Goal: Complete application form

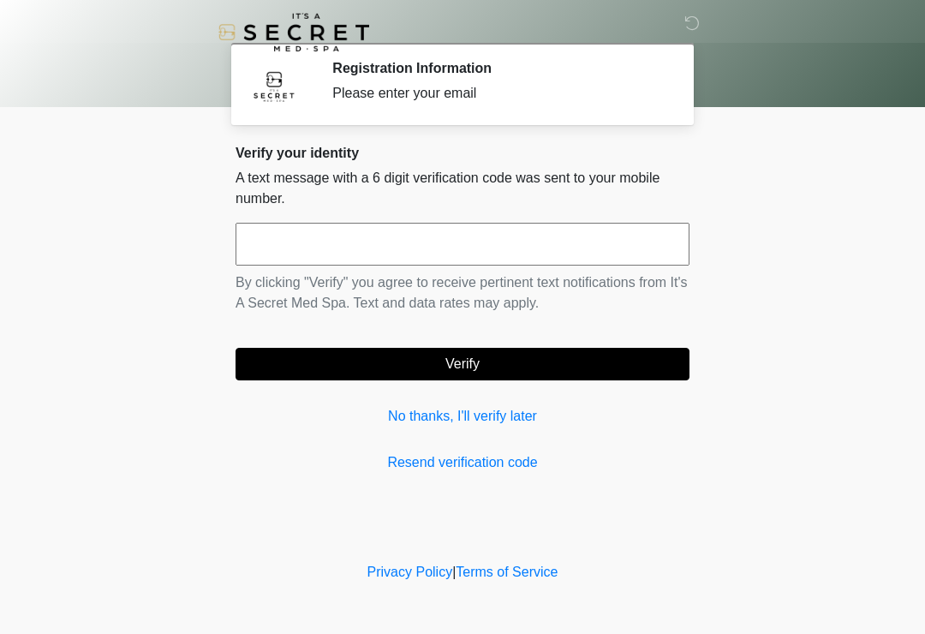
click at [407, 243] on input "text" at bounding box center [463, 244] width 454 height 43
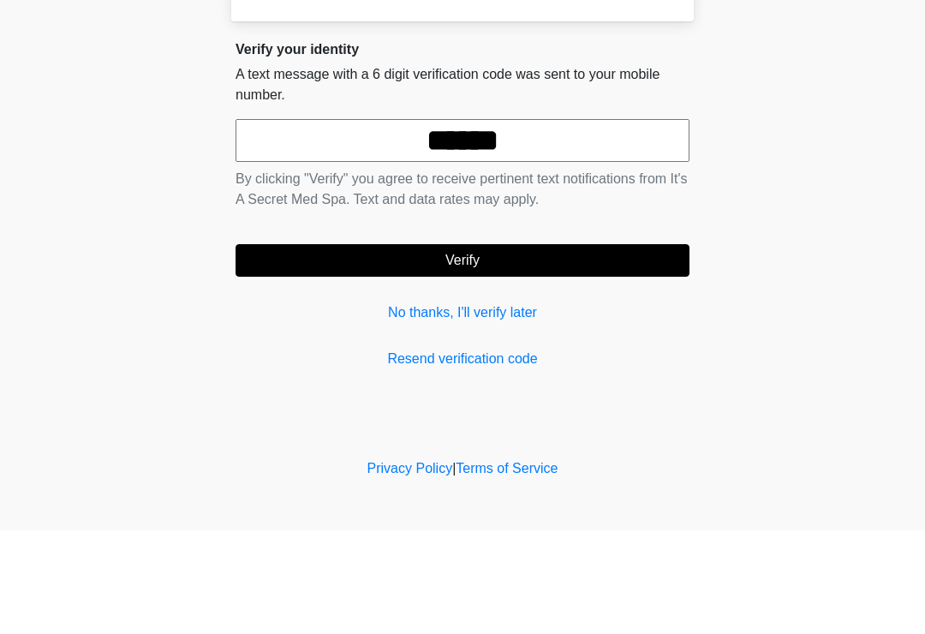
type input "******"
click at [587, 348] on button "Verify" at bounding box center [463, 364] width 454 height 33
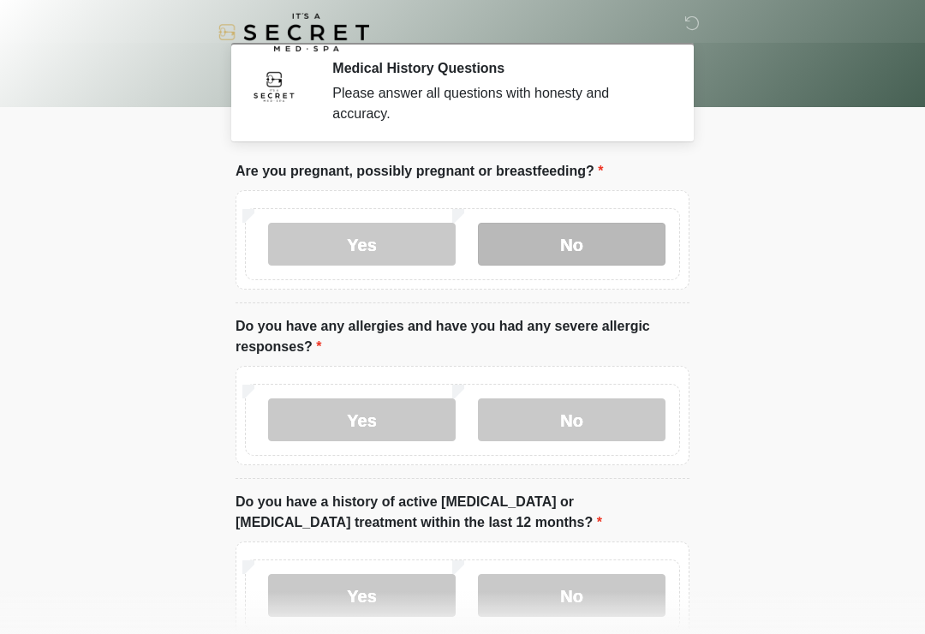
click at [622, 238] on label "No" at bounding box center [572, 244] width 188 height 43
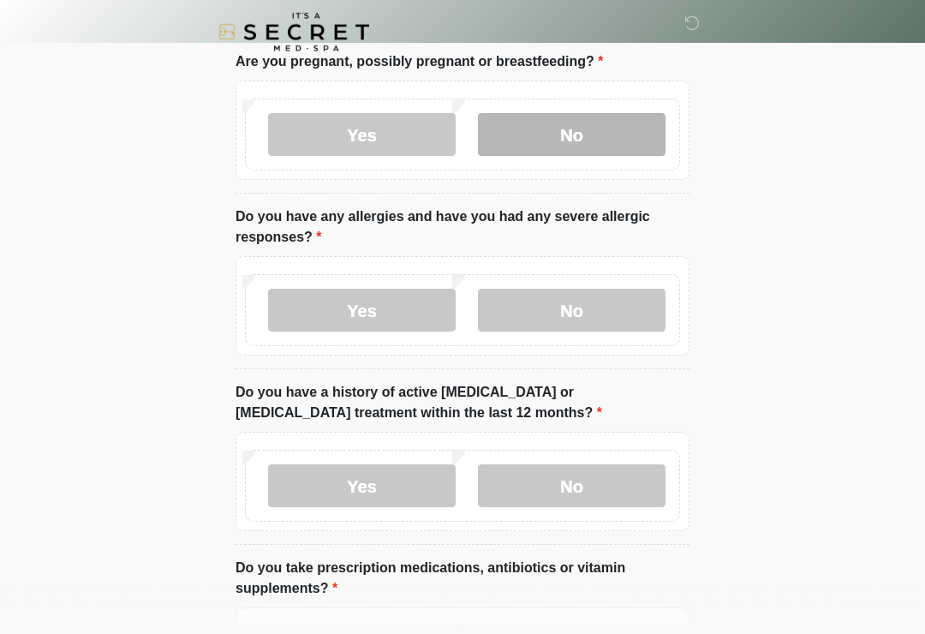
scroll to position [110, 0]
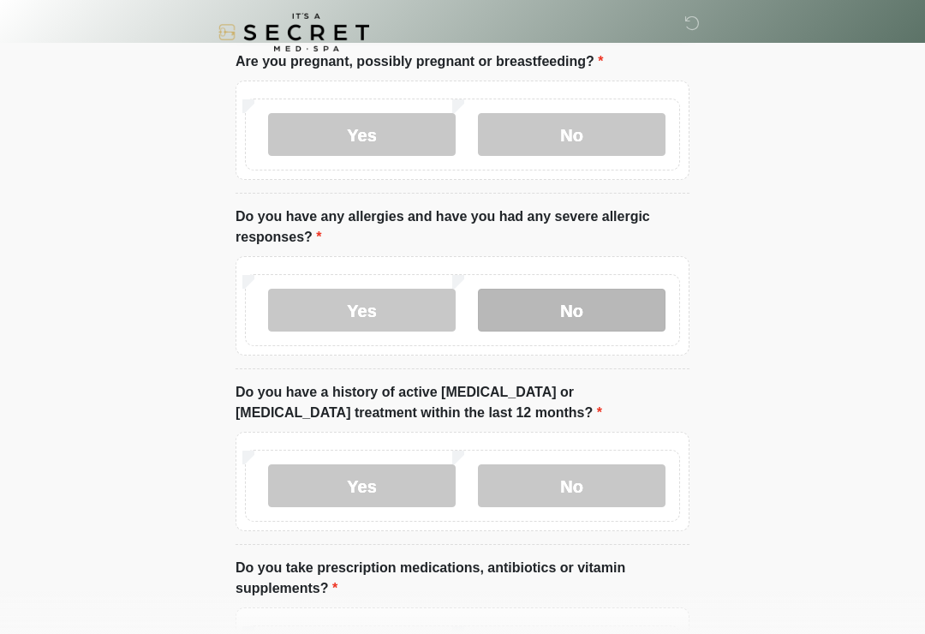
click at [595, 310] on label "No" at bounding box center [572, 310] width 188 height 43
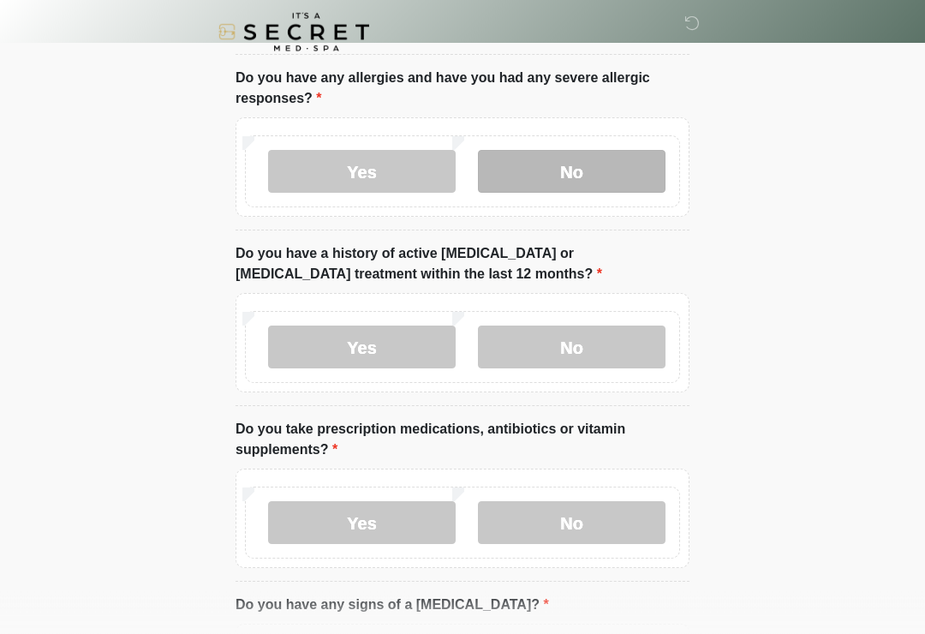
scroll to position [248, 0]
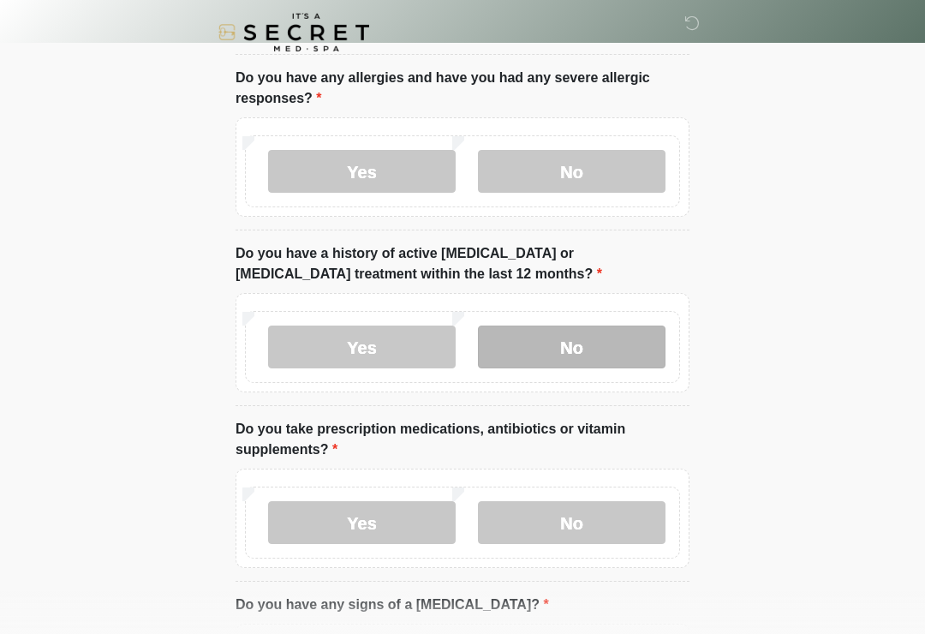
click at [634, 334] on label "No" at bounding box center [572, 346] width 188 height 43
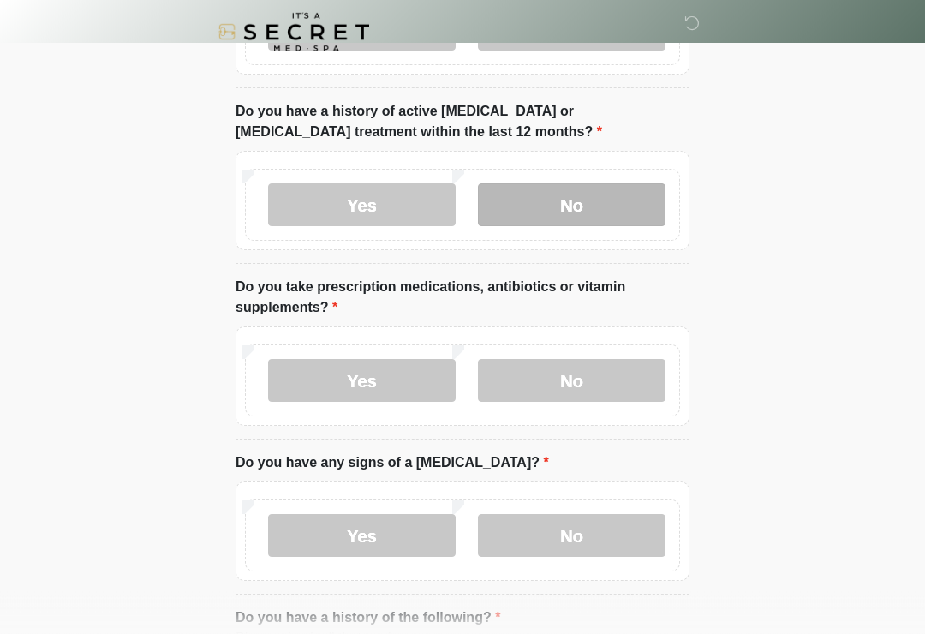
scroll to position [413, 0]
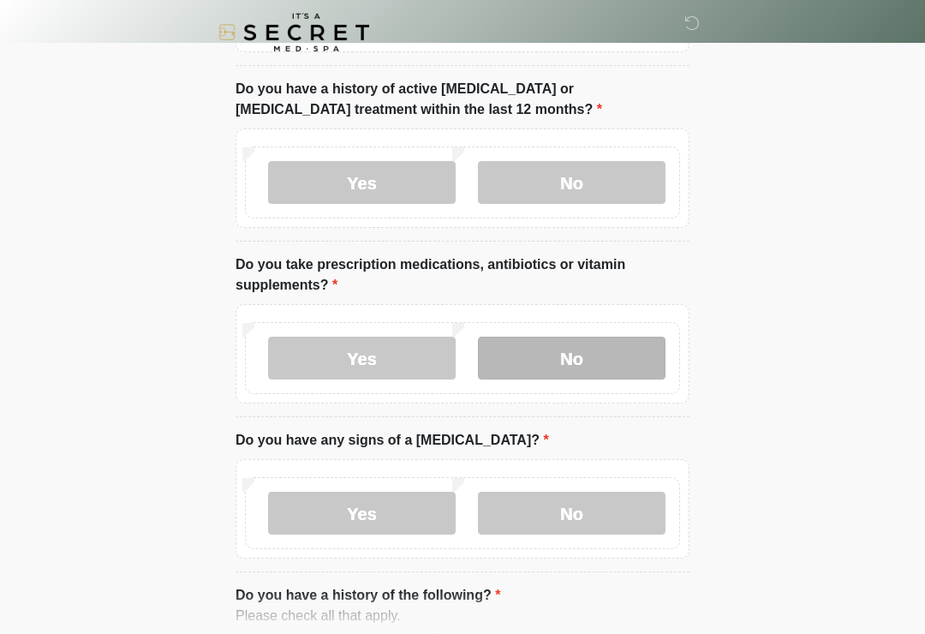
click at [614, 346] on label "No" at bounding box center [572, 358] width 188 height 43
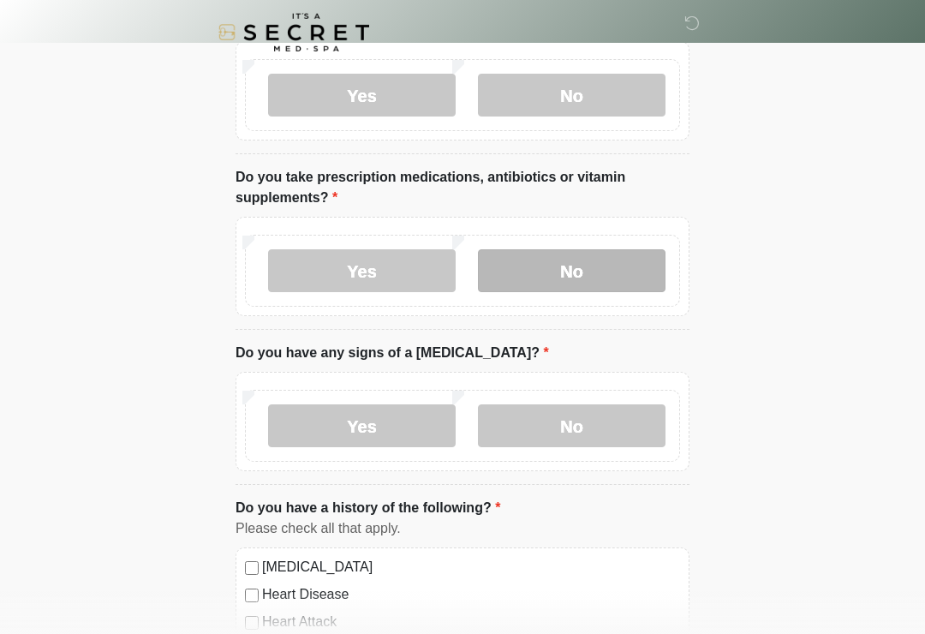
scroll to position [526, 0]
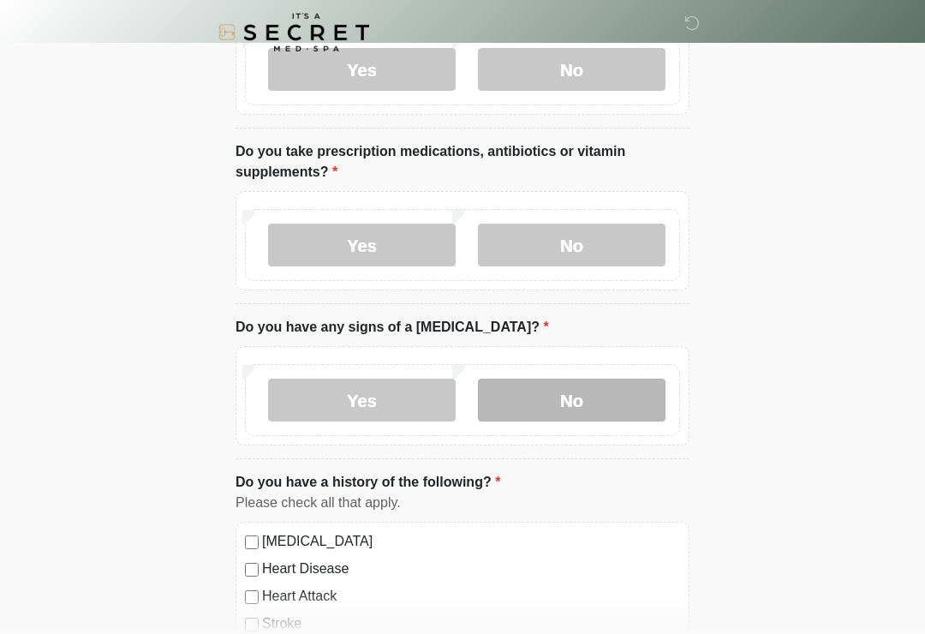
click at [606, 397] on label "No" at bounding box center [572, 400] width 188 height 43
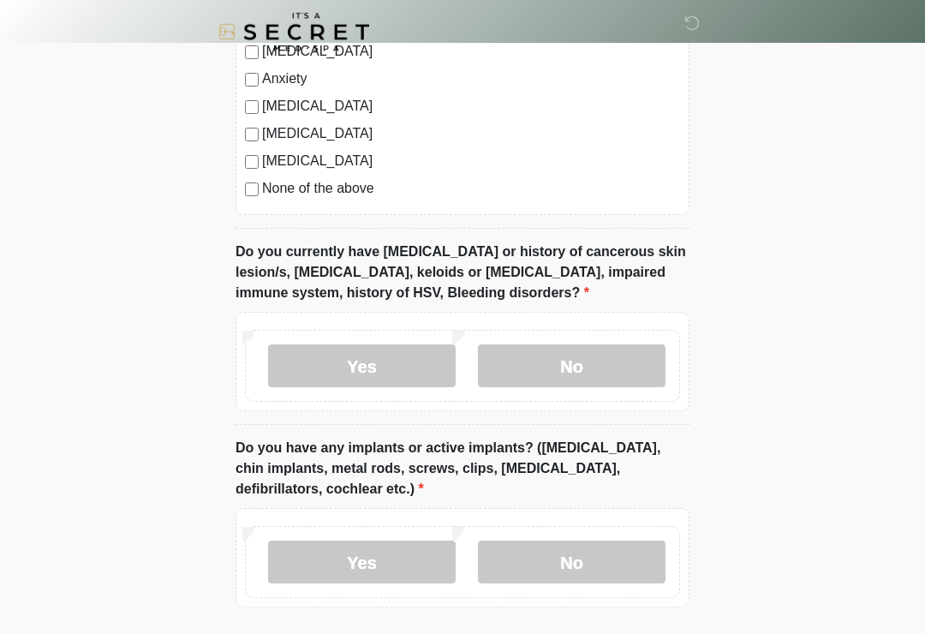
scroll to position [1148, 0]
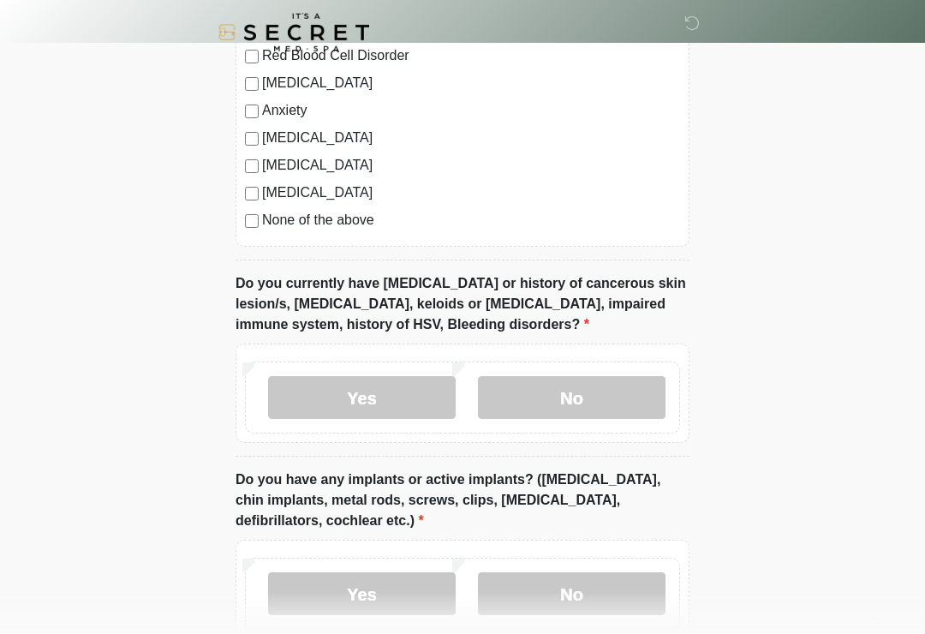
click at [259, 213] on div "None of the above" at bounding box center [462, 220] width 435 height 21
click at [240, 228] on div "High Blood Pressure Heart Disease Heart Attack Stroke Blood Clotting or Bleedin…" at bounding box center [463, 73] width 454 height 348
click at [615, 399] on label "No" at bounding box center [572, 397] width 188 height 43
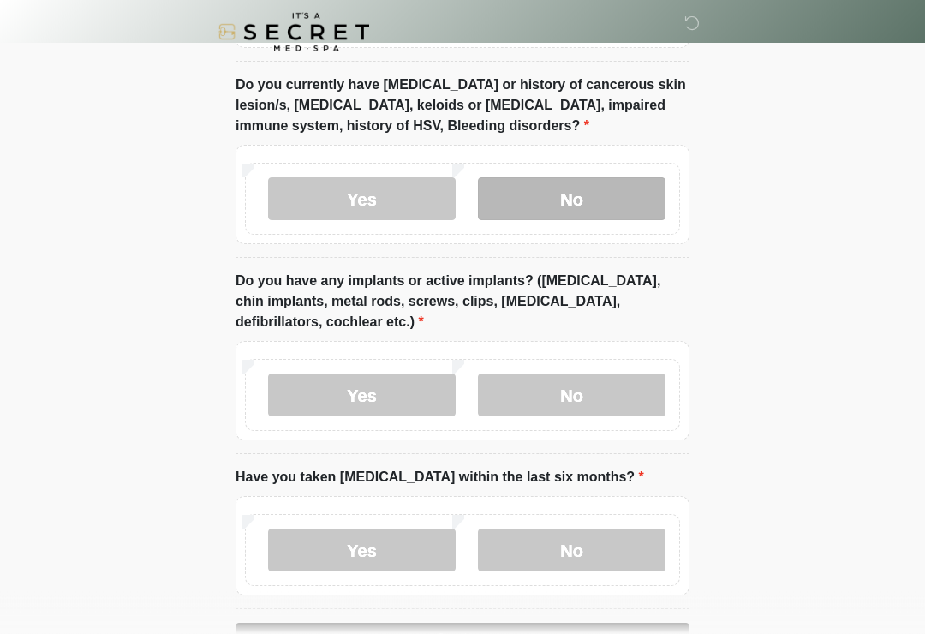
scroll to position [1358, 0]
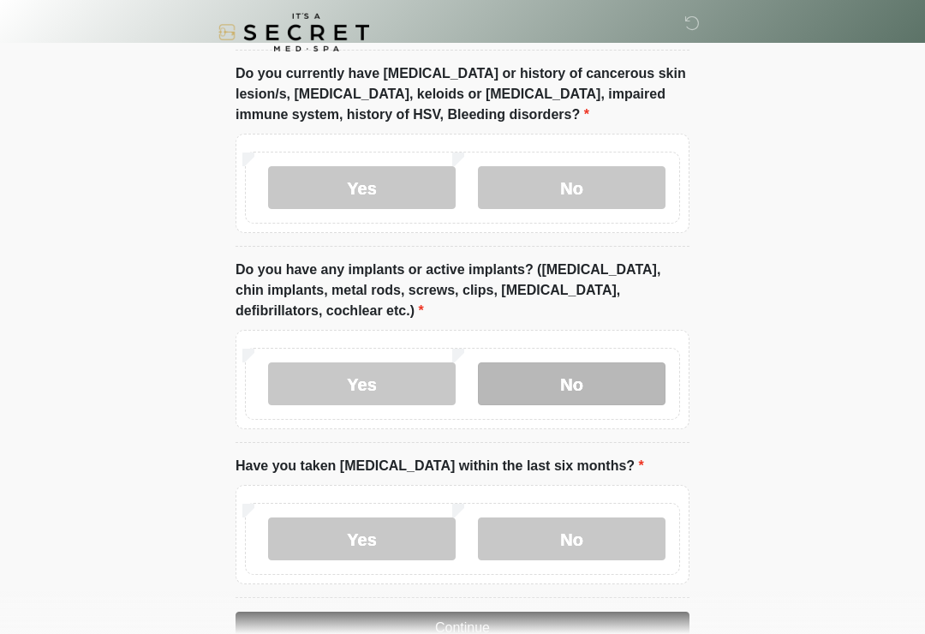
click at [593, 381] on label "No" at bounding box center [572, 383] width 188 height 43
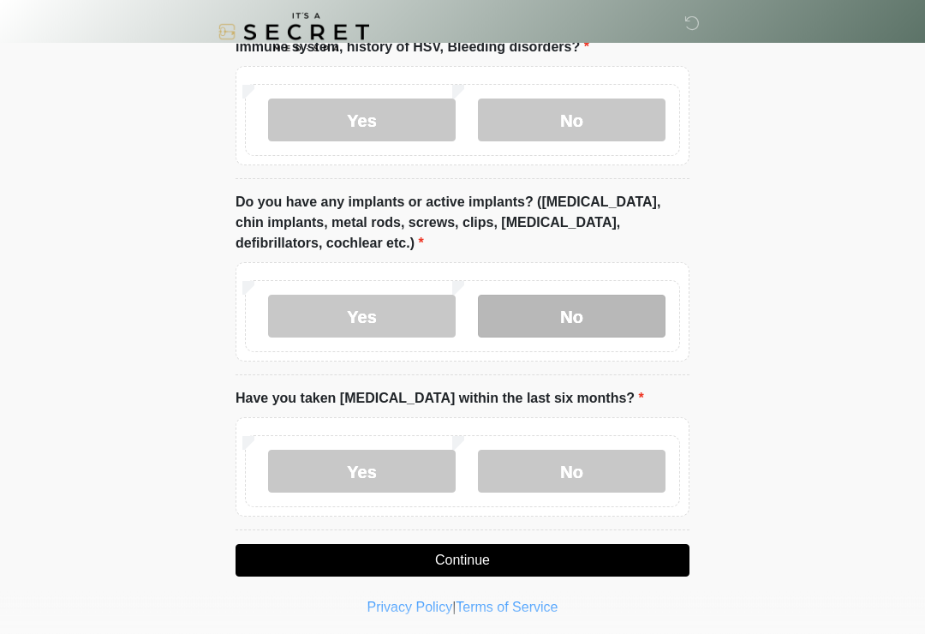
scroll to position [1431, 0]
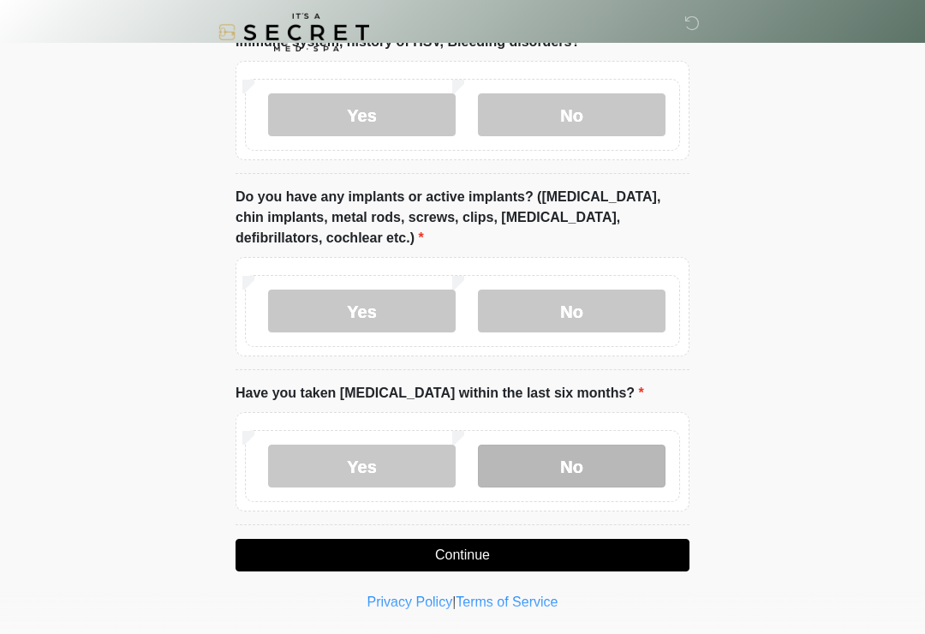
click at [622, 461] on label "No" at bounding box center [572, 465] width 188 height 43
click at [605, 547] on button "Continue" at bounding box center [463, 555] width 454 height 33
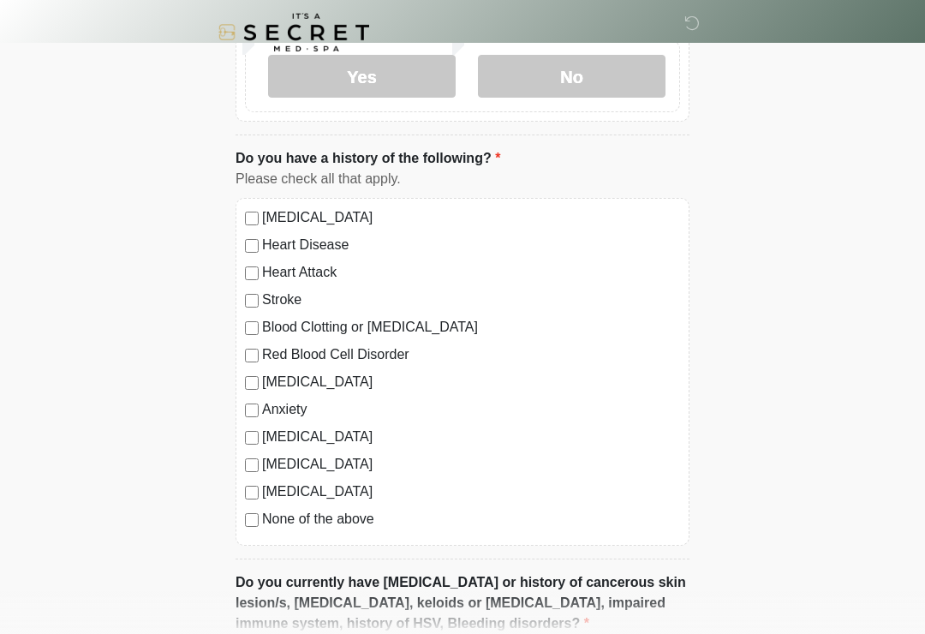
scroll to position [0, 0]
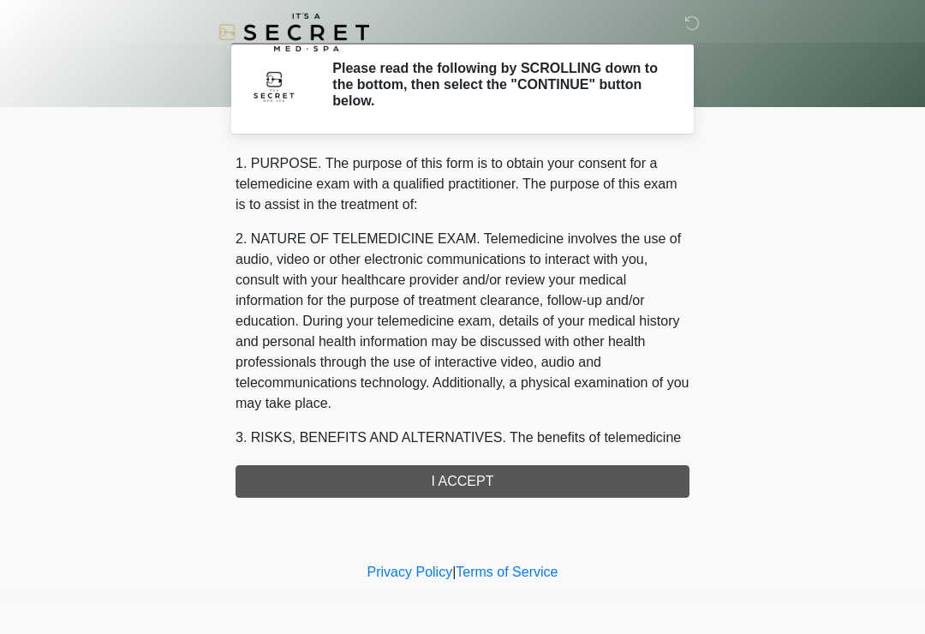
click at [608, 481] on div "1. PURPOSE. The purpose of this form is to obtain your consent for a telemedici…" at bounding box center [463, 325] width 454 height 344
click at [561, 476] on div "1. PURPOSE. The purpose of this form is to obtain your consent for a telemedici…" at bounding box center [463, 325] width 454 height 344
click at [581, 494] on div "1. PURPOSE. The purpose of this form is to obtain your consent for a telemedici…" at bounding box center [463, 325] width 454 height 344
click at [580, 494] on div "1. PURPOSE. The purpose of this form is to obtain your consent for a telemedici…" at bounding box center [463, 325] width 454 height 344
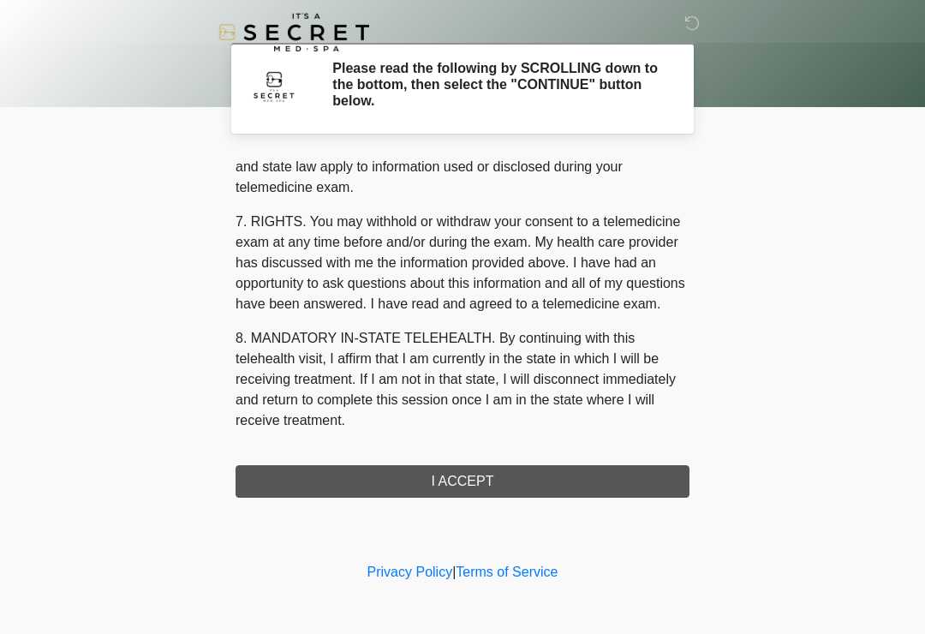
click at [497, 471] on button "I ACCEPT" at bounding box center [463, 481] width 454 height 33
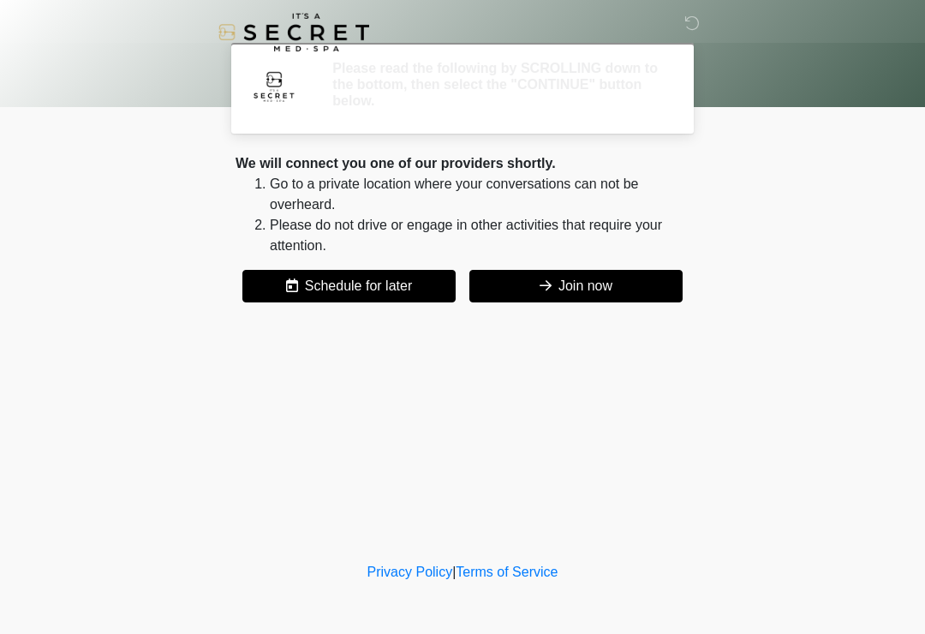
click at [516, 475] on div "‎ ‎ Please read the following by SCROLLING down to the bottom, then select the …" at bounding box center [463, 279] width 514 height 524
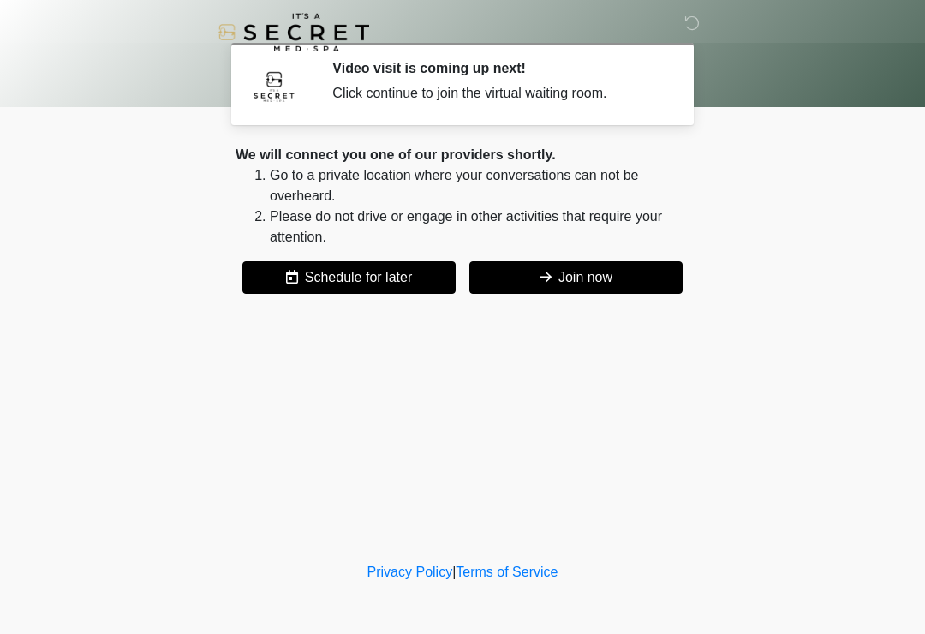
click at [576, 267] on button "Join now" at bounding box center [575, 277] width 213 height 33
